Goal: Task Accomplishment & Management: Manage account settings

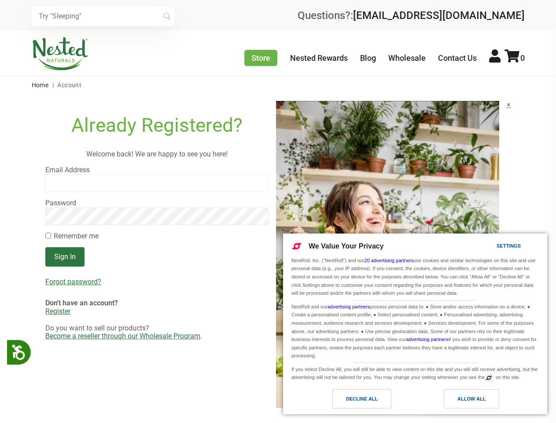
click at [278, 211] on img at bounding box center [387, 254] width 223 height 307
click at [19, 352] on icon at bounding box center [18, 350] width 15 height 15
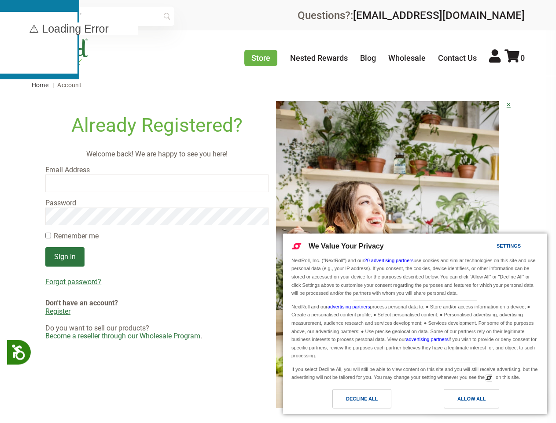
click at [103, 16] on input "text" at bounding box center [103, 16] width 143 height 19
click at [515, 58] on icon at bounding box center [511, 55] width 15 height 13
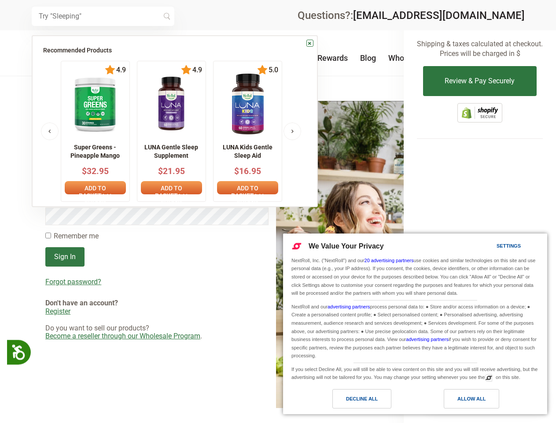
click at [278, 255] on div at bounding box center [278, 211] width 556 height 423
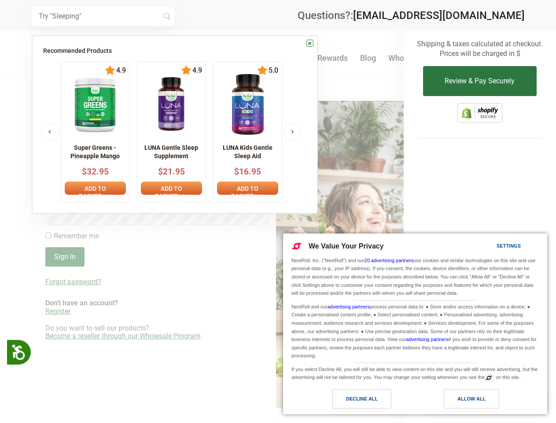
click at [157, 282] on div at bounding box center [278, 211] width 556 height 423
click at [471, 398] on div "Allow All" at bounding box center [471, 399] width 28 height 10
